Goal: Information Seeking & Learning: Find specific fact

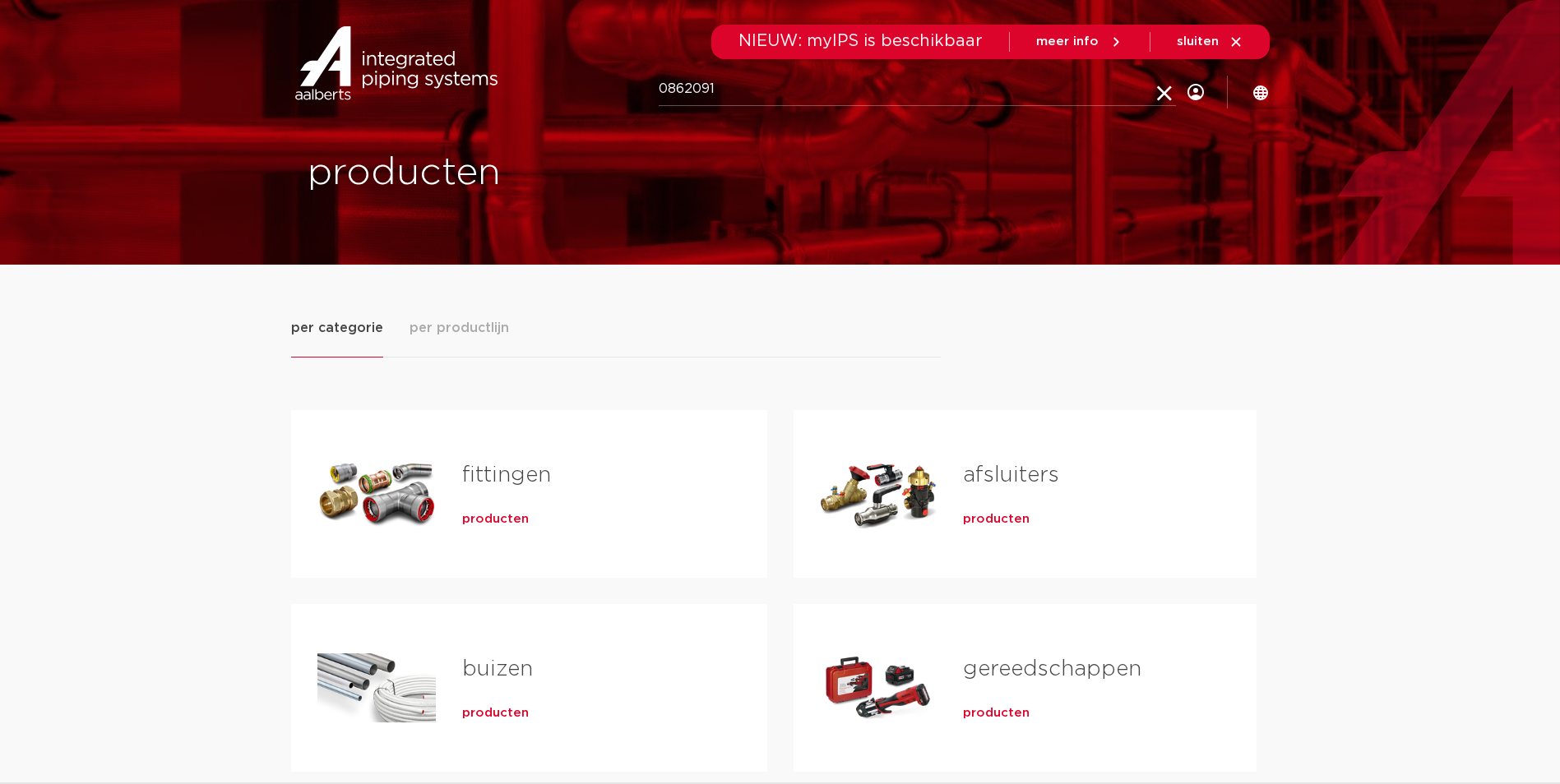
type input "0862091"
click button "Zoeken" at bounding box center [0, 0] width 0 height 0
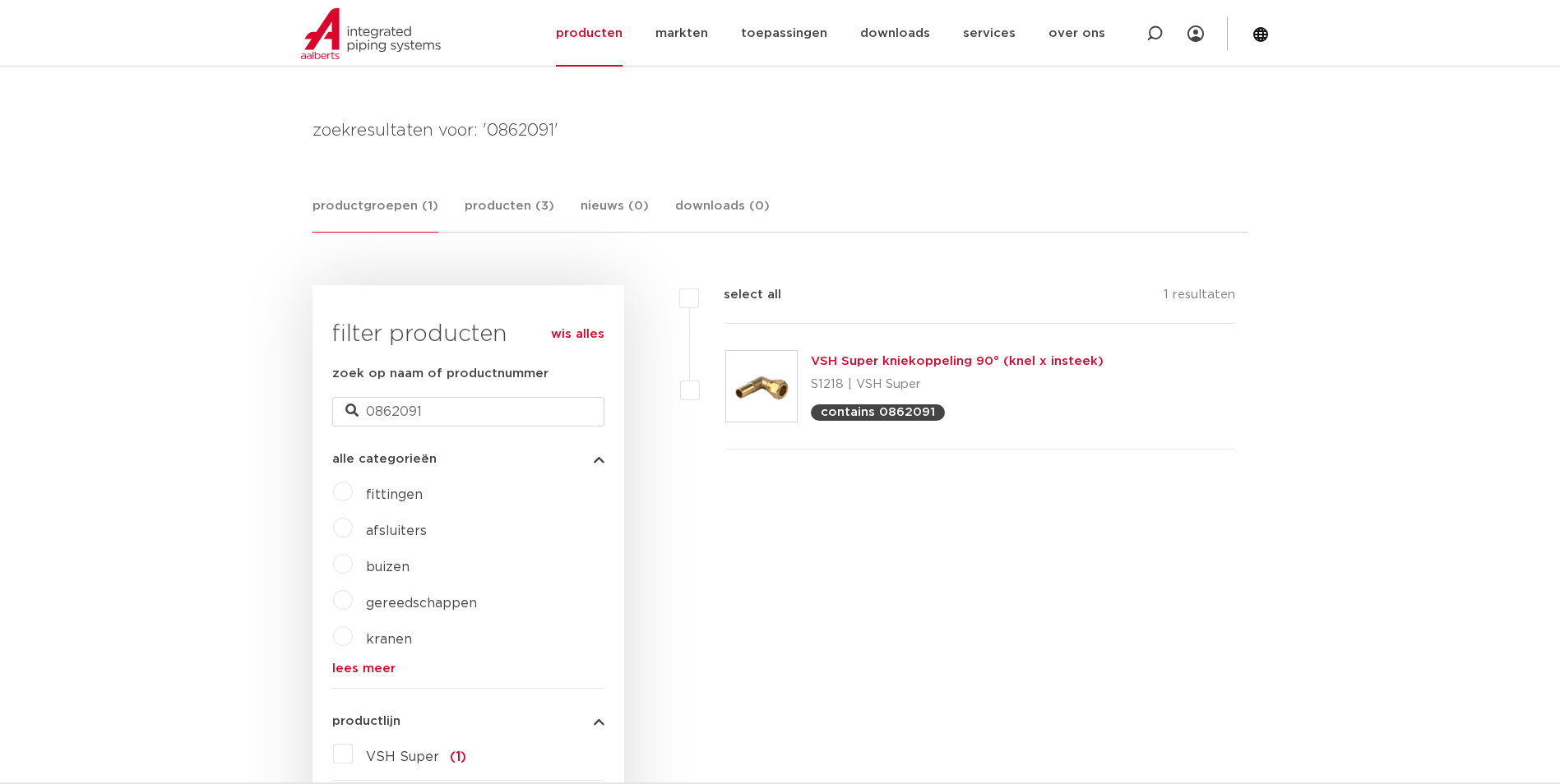
scroll to position [195, 0]
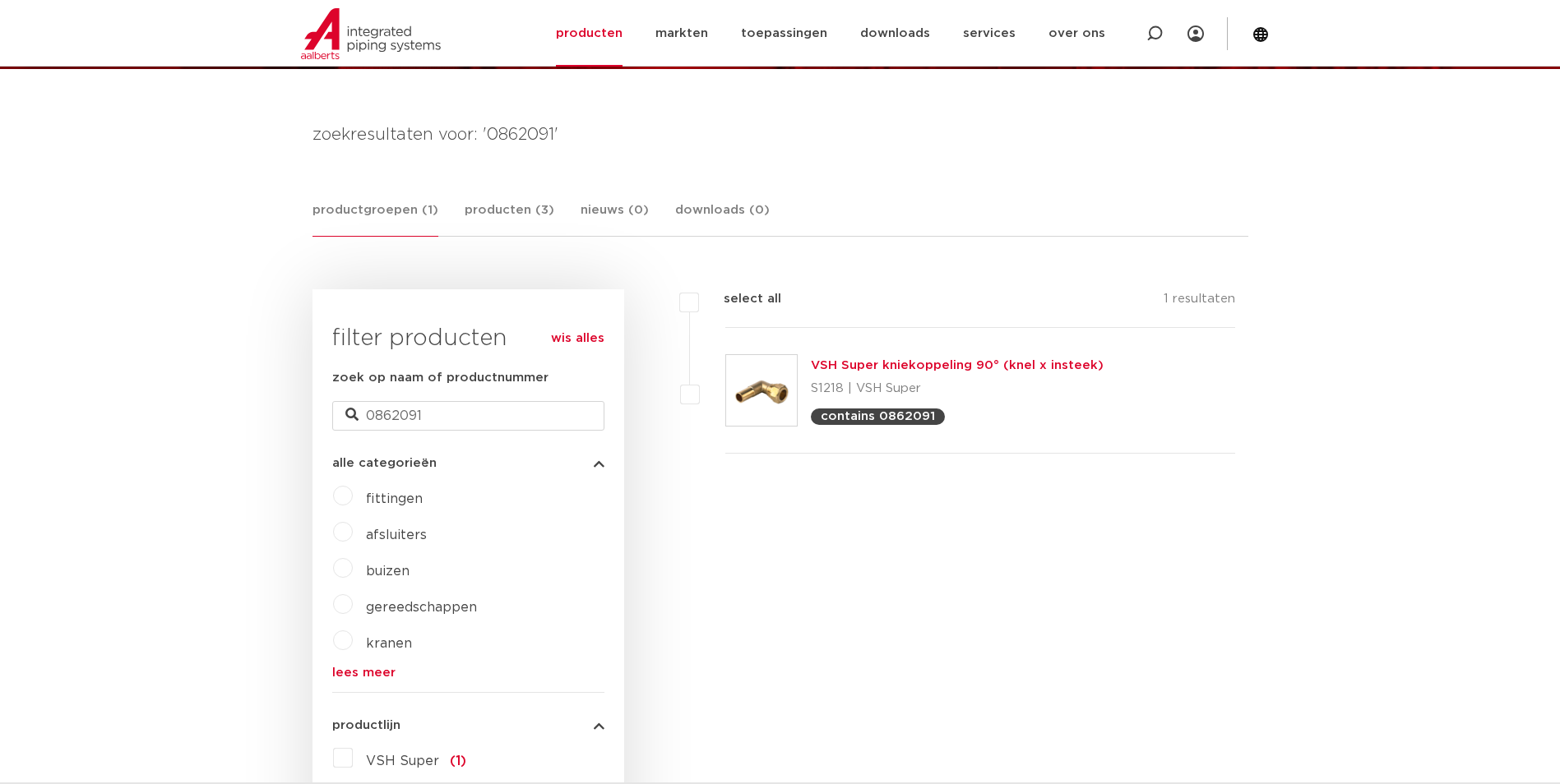
click at [955, 365] on link "VSH Super kniekoppeling 90° (knel x insteek)" at bounding box center [957, 365] width 293 height 12
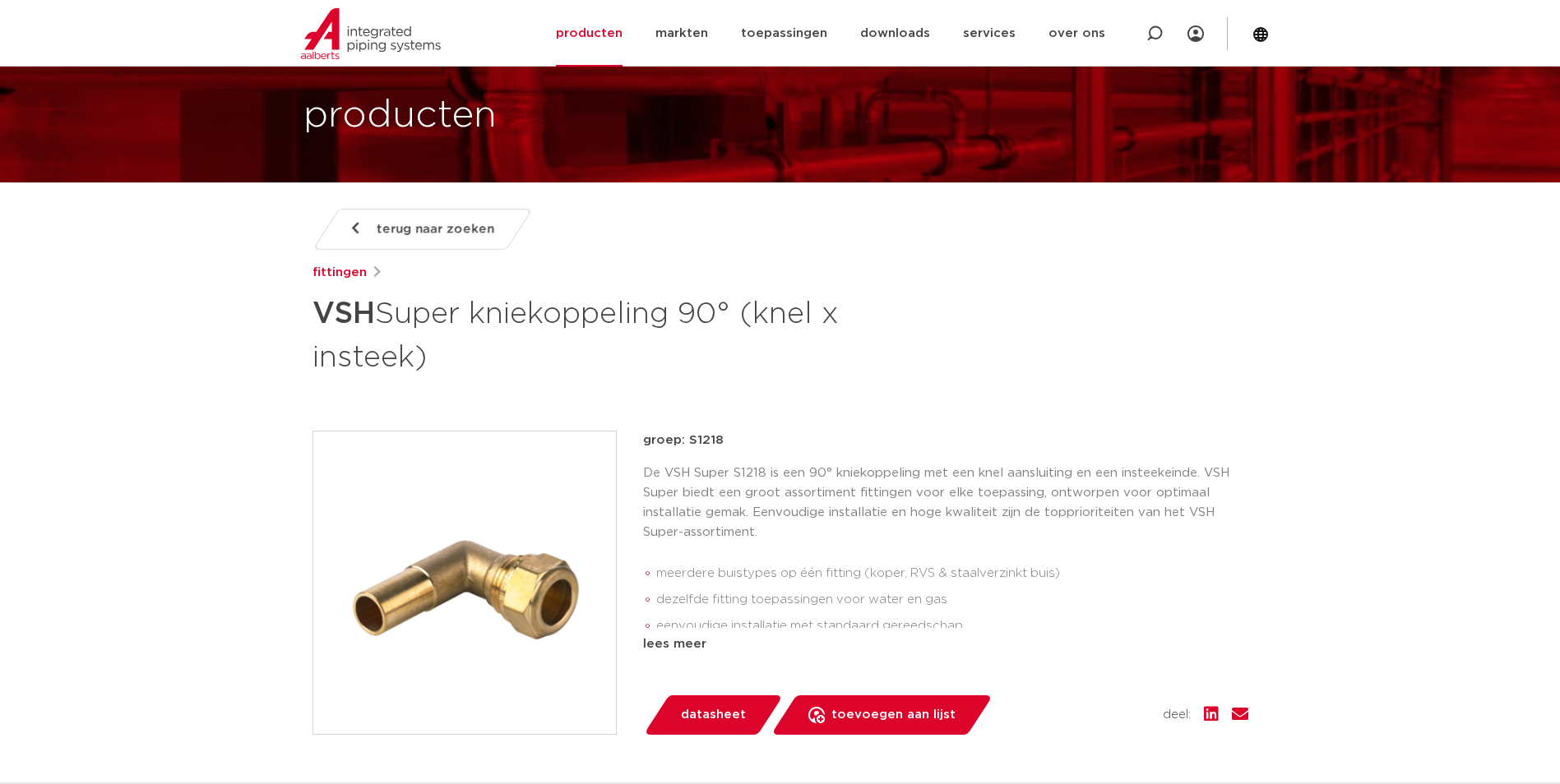
scroll to position [165, 0]
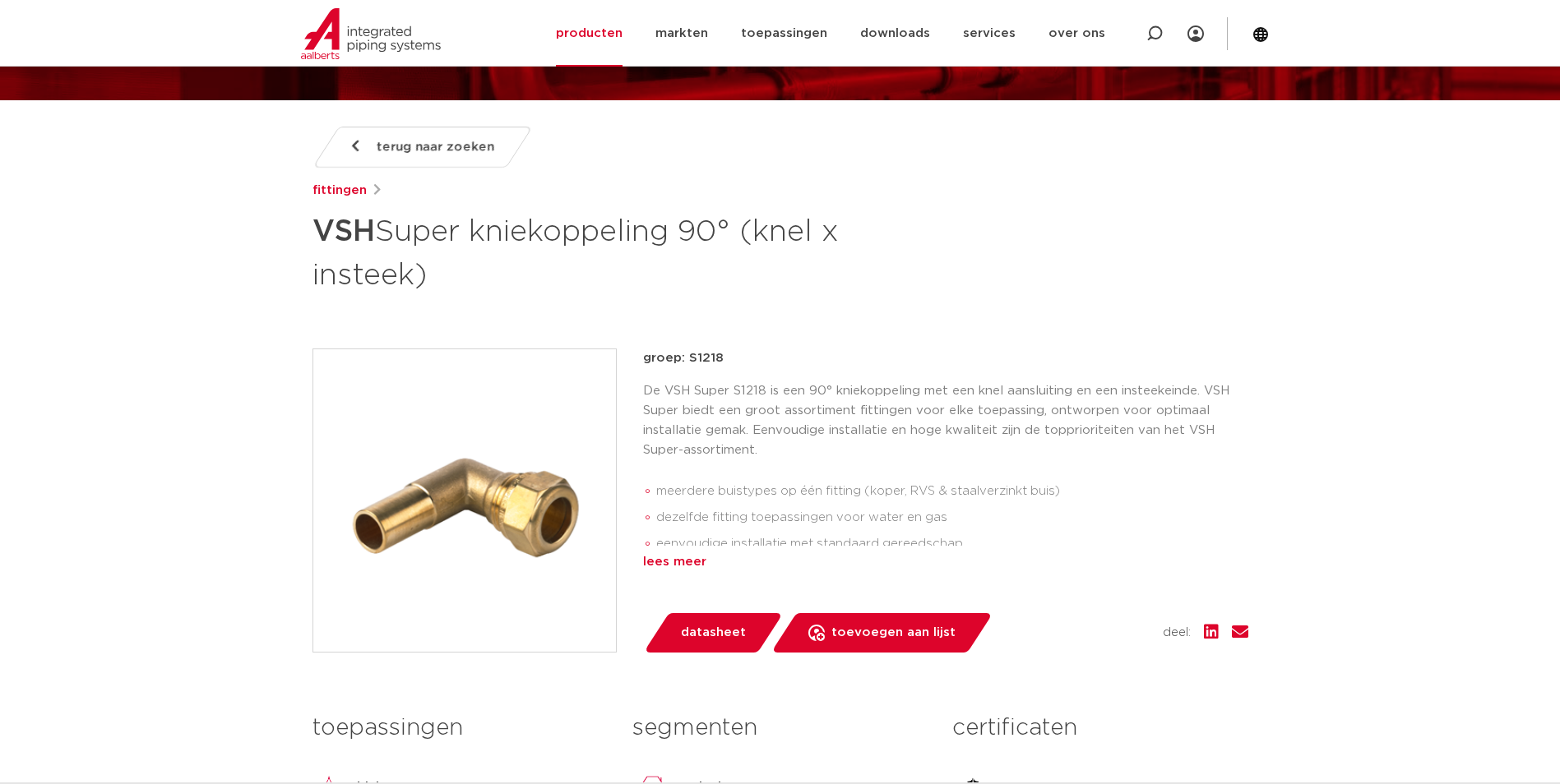
click at [692, 558] on div "lees meer" at bounding box center [945, 562] width 605 height 19
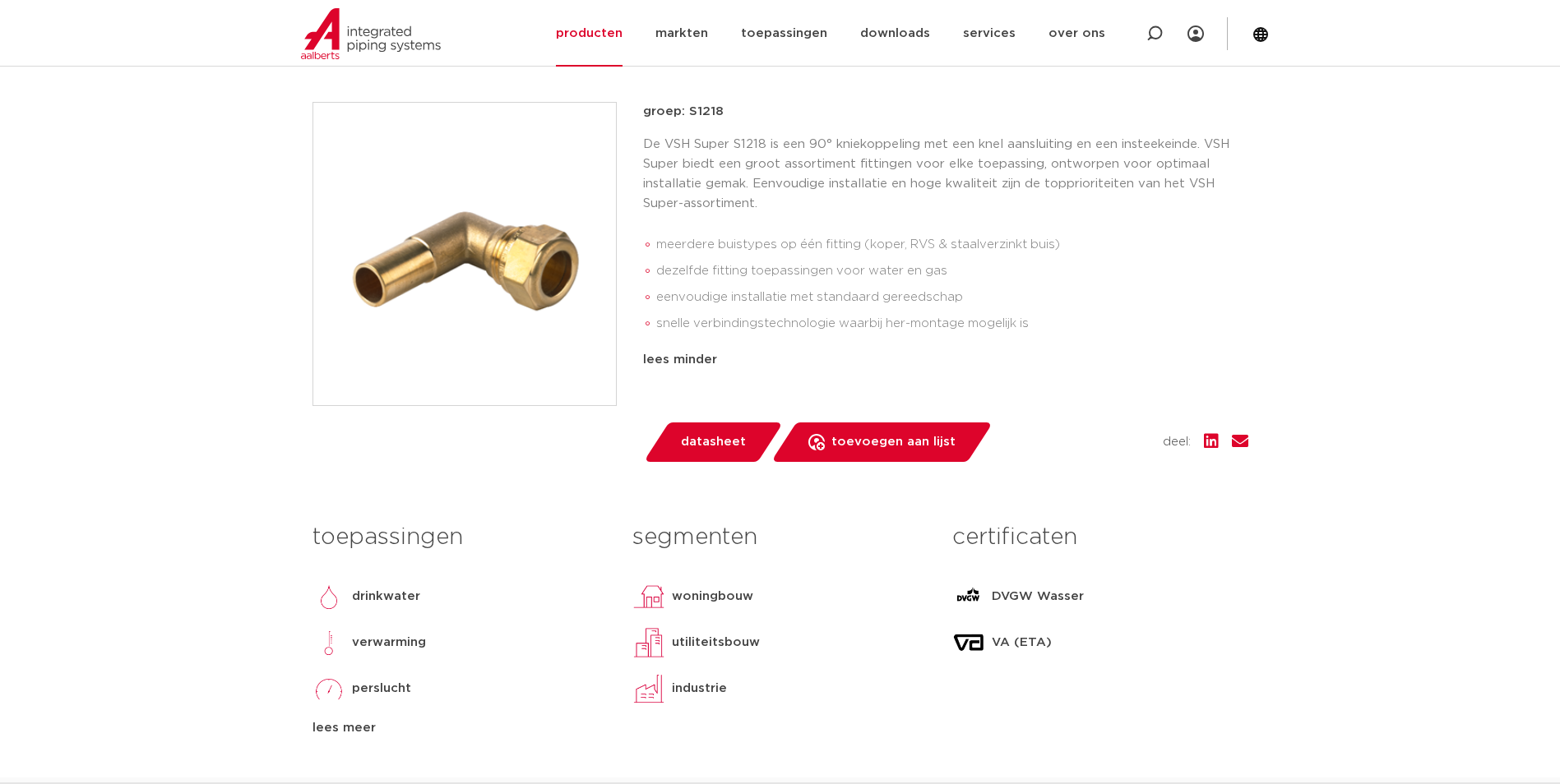
scroll to position [493, 0]
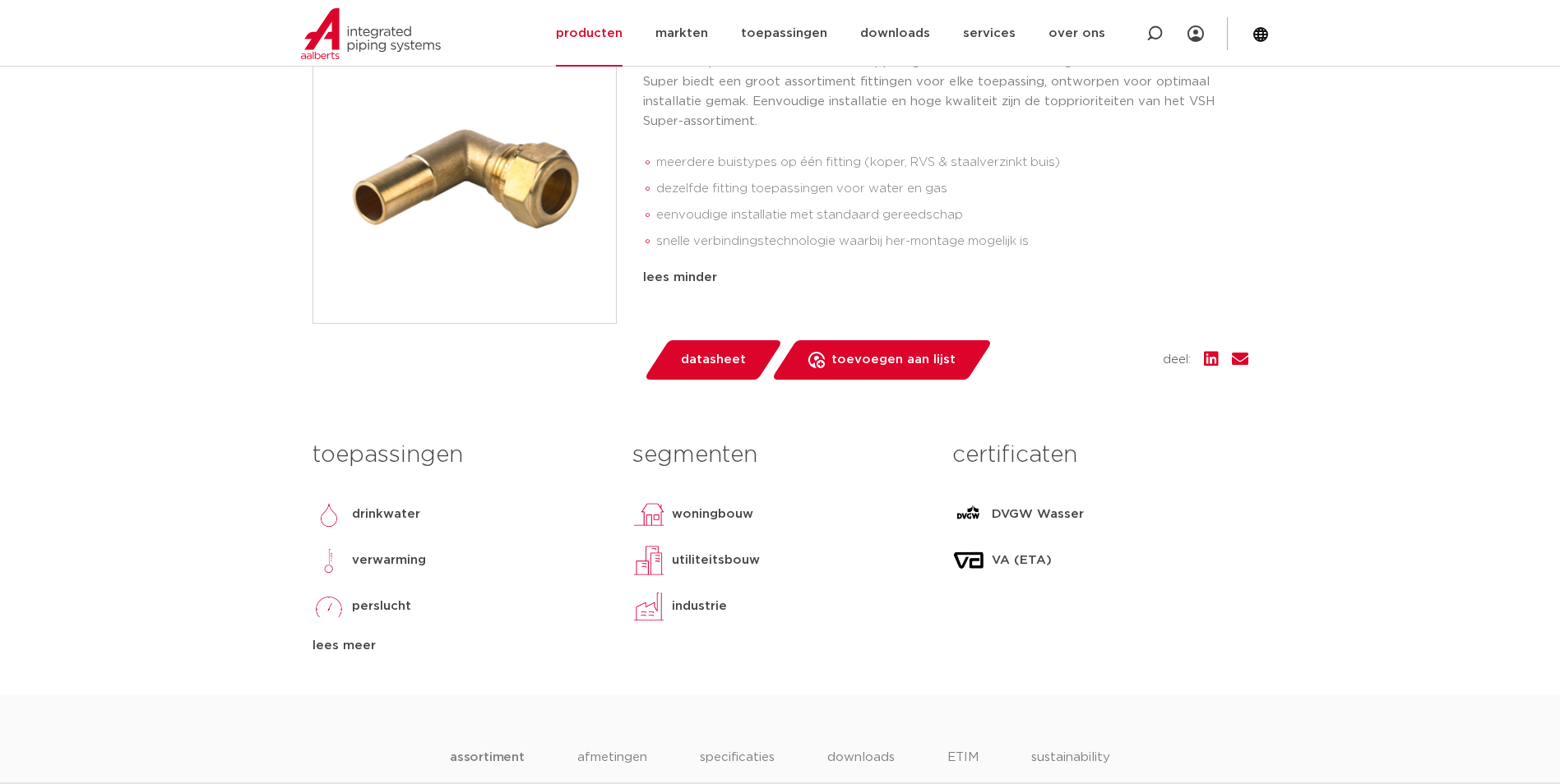
click at [350, 644] on div "lees meer" at bounding box center [460, 646] width 295 height 19
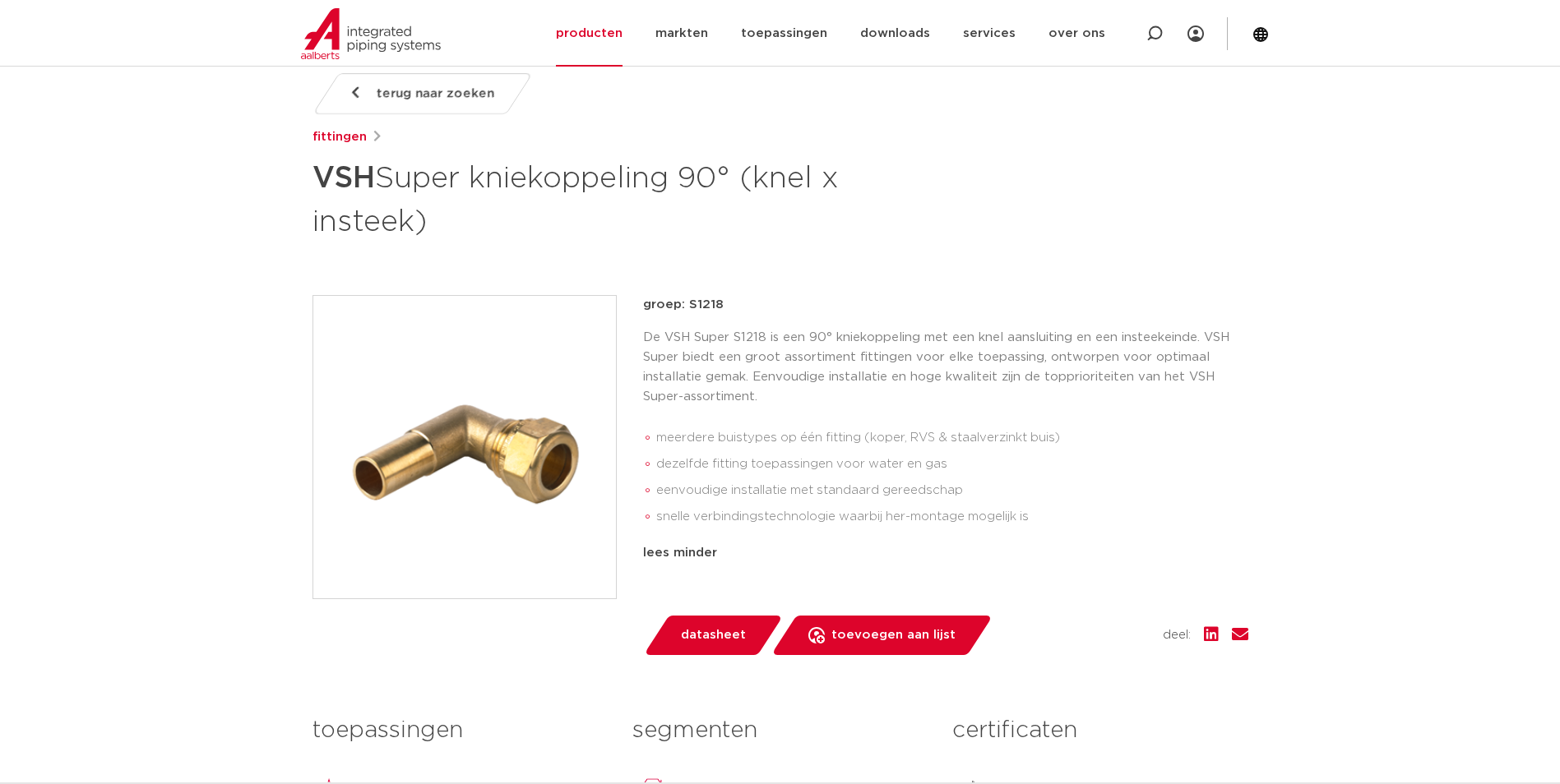
scroll to position [246, 0]
